Goal: Find specific page/section: Find specific page/section

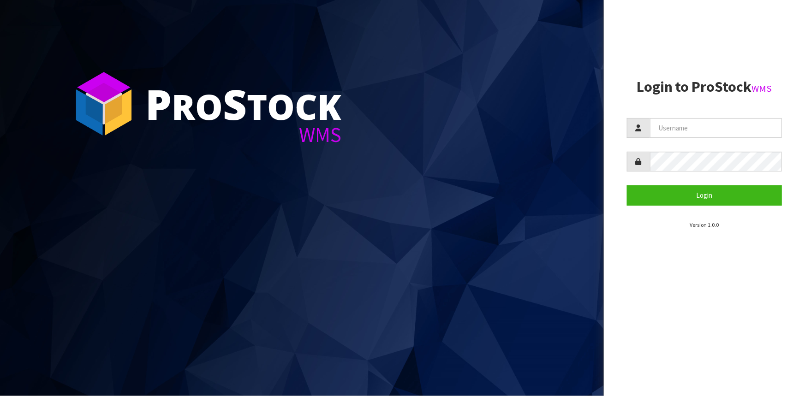
click at [679, 134] on input "text" at bounding box center [716, 128] width 132 height 20
type input "[PERSON_NAME]"
click at [627, 185] on button "Login" at bounding box center [704, 195] width 155 height 20
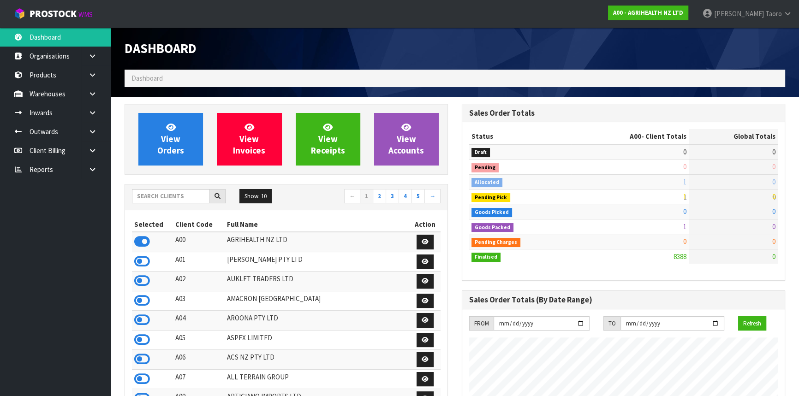
scroll to position [697, 337]
click at [195, 196] on input "text" at bounding box center [171, 196] width 78 height 14
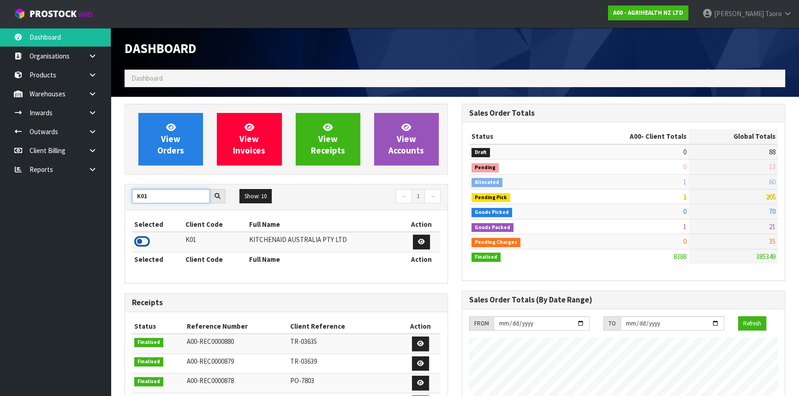
type input "K01"
click at [145, 242] on icon at bounding box center [142, 242] width 16 height 14
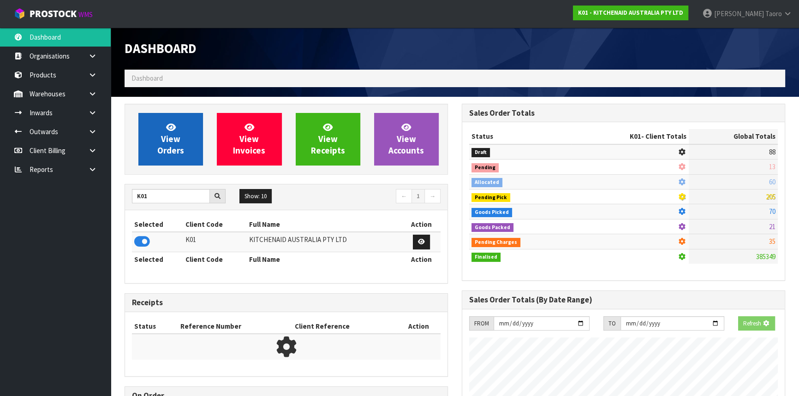
scroll to position [460727, 460964]
click at [170, 157] on link "View Orders" at bounding box center [170, 139] width 65 height 53
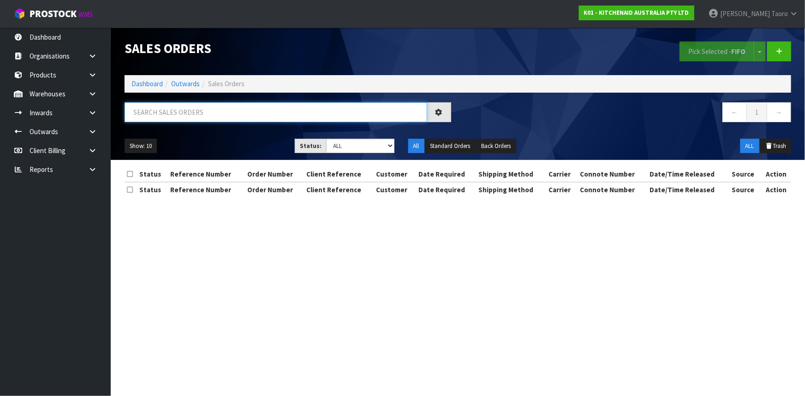
click at [171, 121] on input "text" at bounding box center [276, 112] width 303 height 20
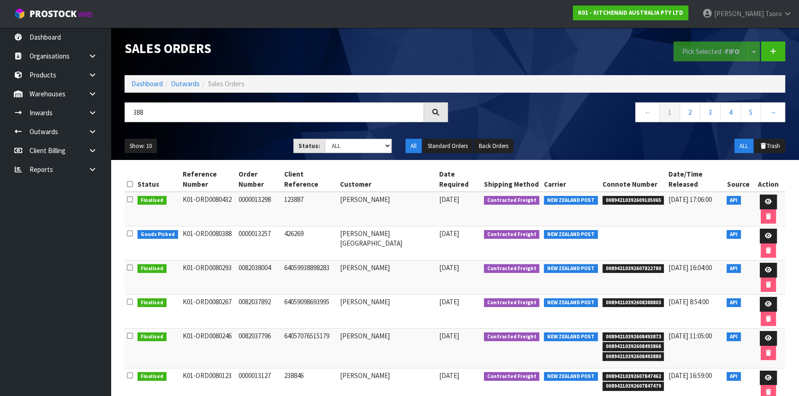
click at [390, 226] on td "[PERSON_NAME] [GEOGRAPHIC_DATA]" at bounding box center [387, 243] width 99 height 34
copy tr "[PERSON_NAME] [GEOGRAPHIC_DATA]"
click at [344, 119] on input "388" at bounding box center [274, 112] width 299 height 20
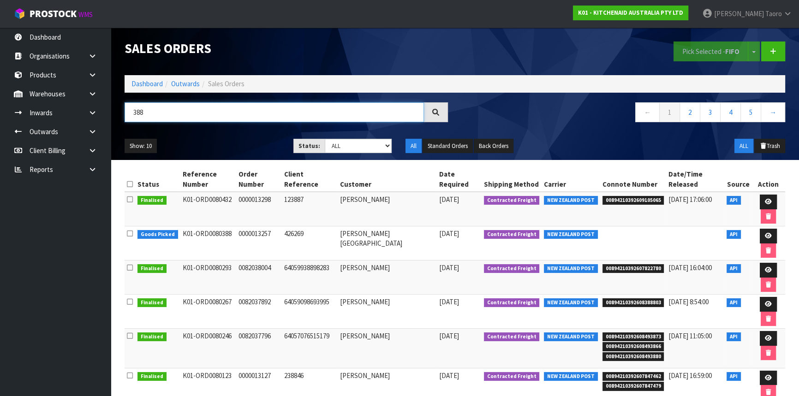
click at [344, 118] on input "388" at bounding box center [274, 112] width 299 height 20
paste input "[PERSON_NAME] [GEOGRAPHIC_DATA]"
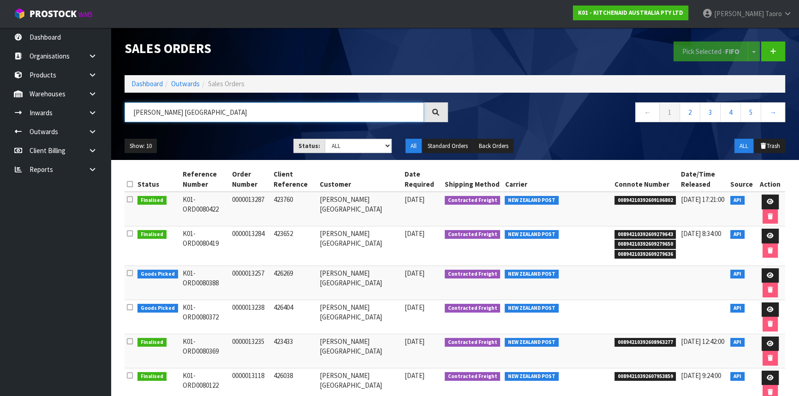
click at [344, 118] on input "[PERSON_NAME] [GEOGRAPHIC_DATA]" at bounding box center [274, 112] width 299 height 20
type input "CONSUMER"
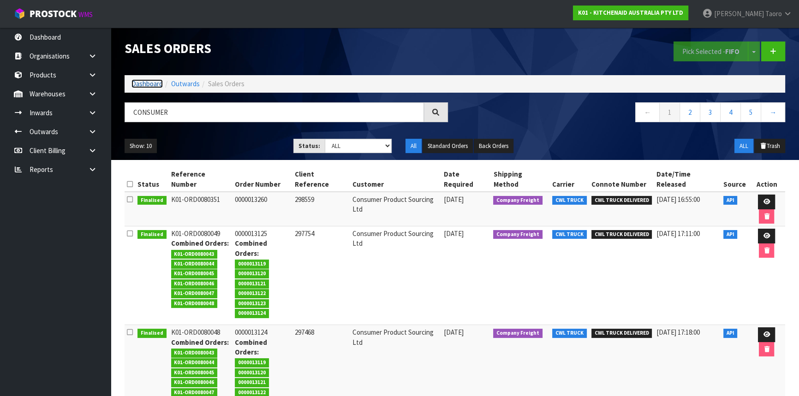
click at [148, 85] on link "Dashboard" at bounding box center [146, 83] width 31 height 9
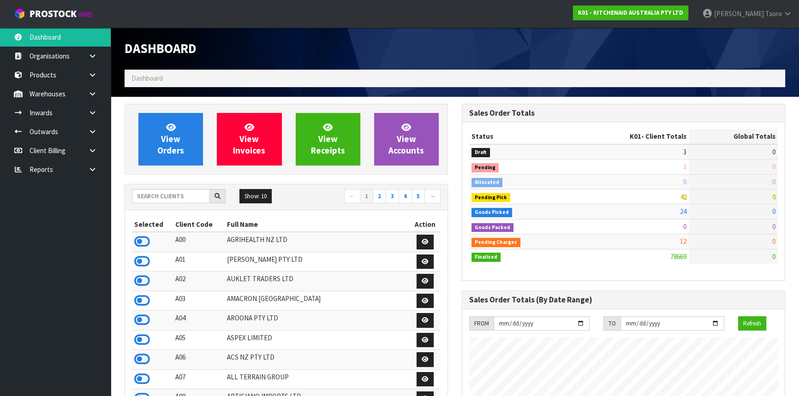
scroll to position [697, 337]
